Goal: Task Accomplishment & Management: Manage account settings

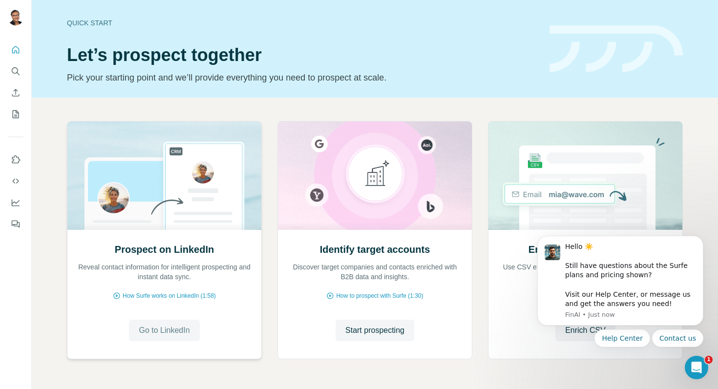
click at [168, 329] on span "Go to LinkedIn" at bounding box center [164, 331] width 51 height 12
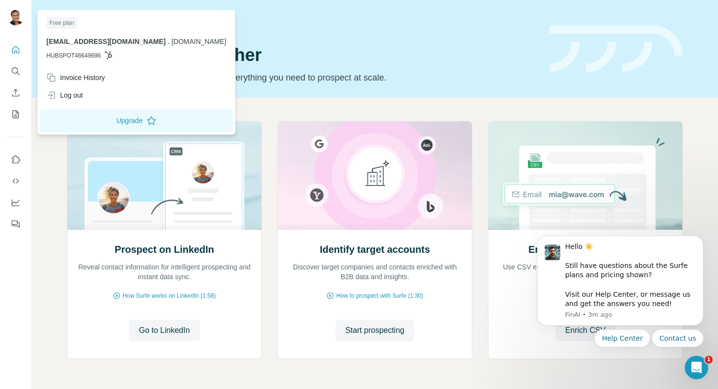
click at [13, 14] on img at bounding box center [16, 18] width 16 height 16
click at [90, 79] on div "Invoice History" at bounding box center [75, 78] width 59 height 10
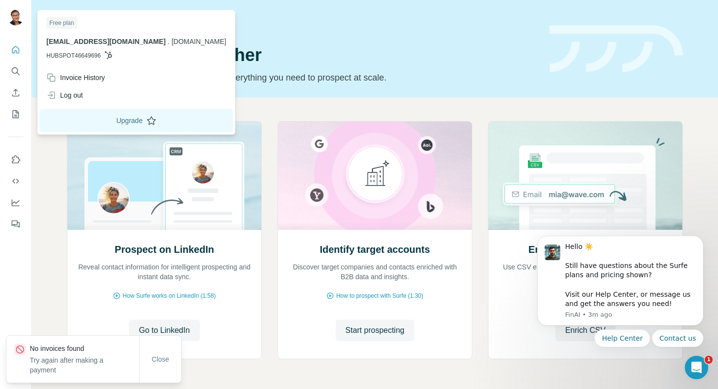
click at [87, 122] on button "Upgrade" at bounding box center [136, 120] width 193 height 23
